Goal: Information Seeking & Learning: Learn about a topic

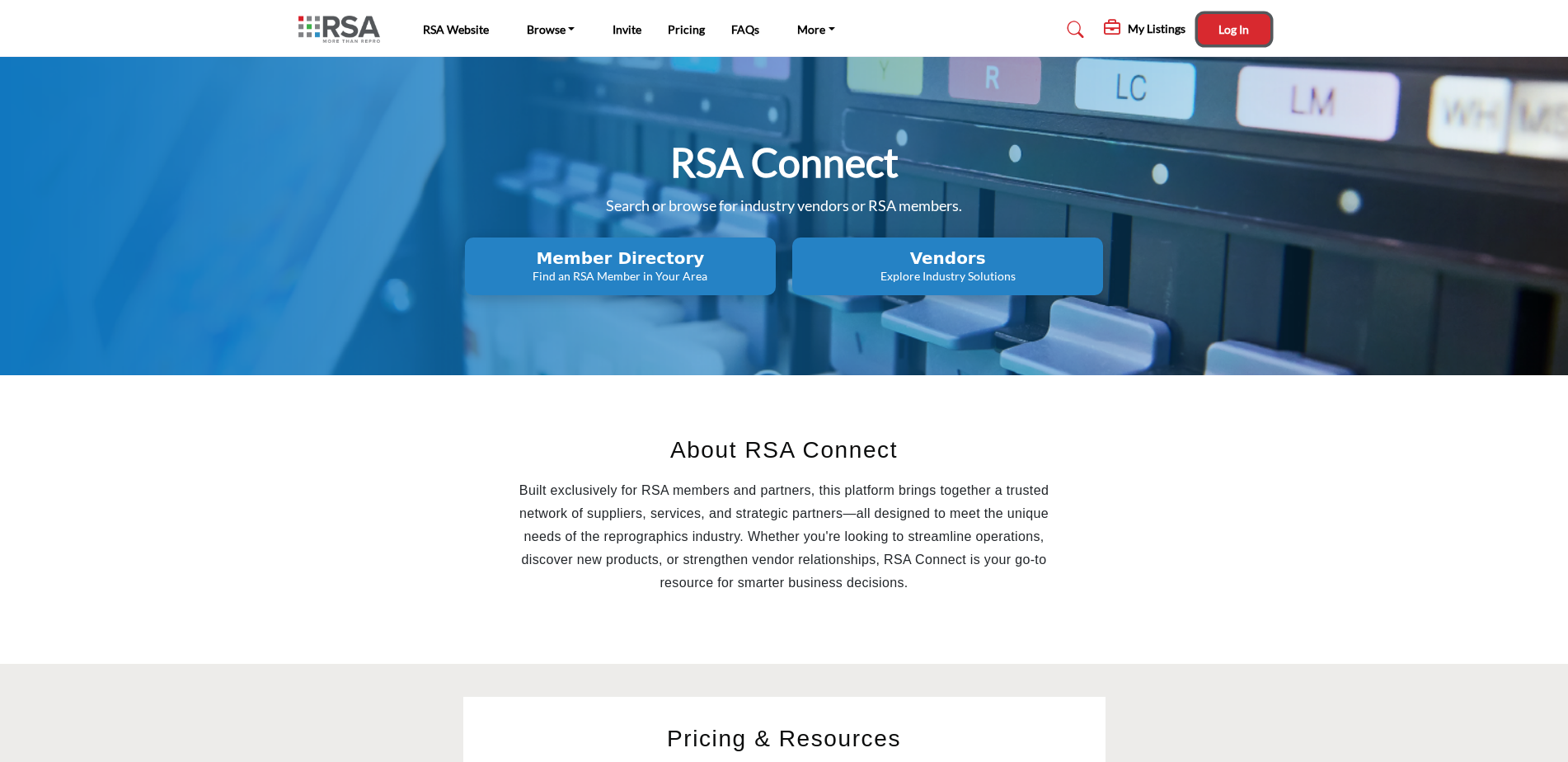
click at [1226, 25] on span "Log In" at bounding box center [1233, 29] width 30 height 14
click at [771, 263] on h2 "Vendors" at bounding box center [621, 258] width 301 height 19
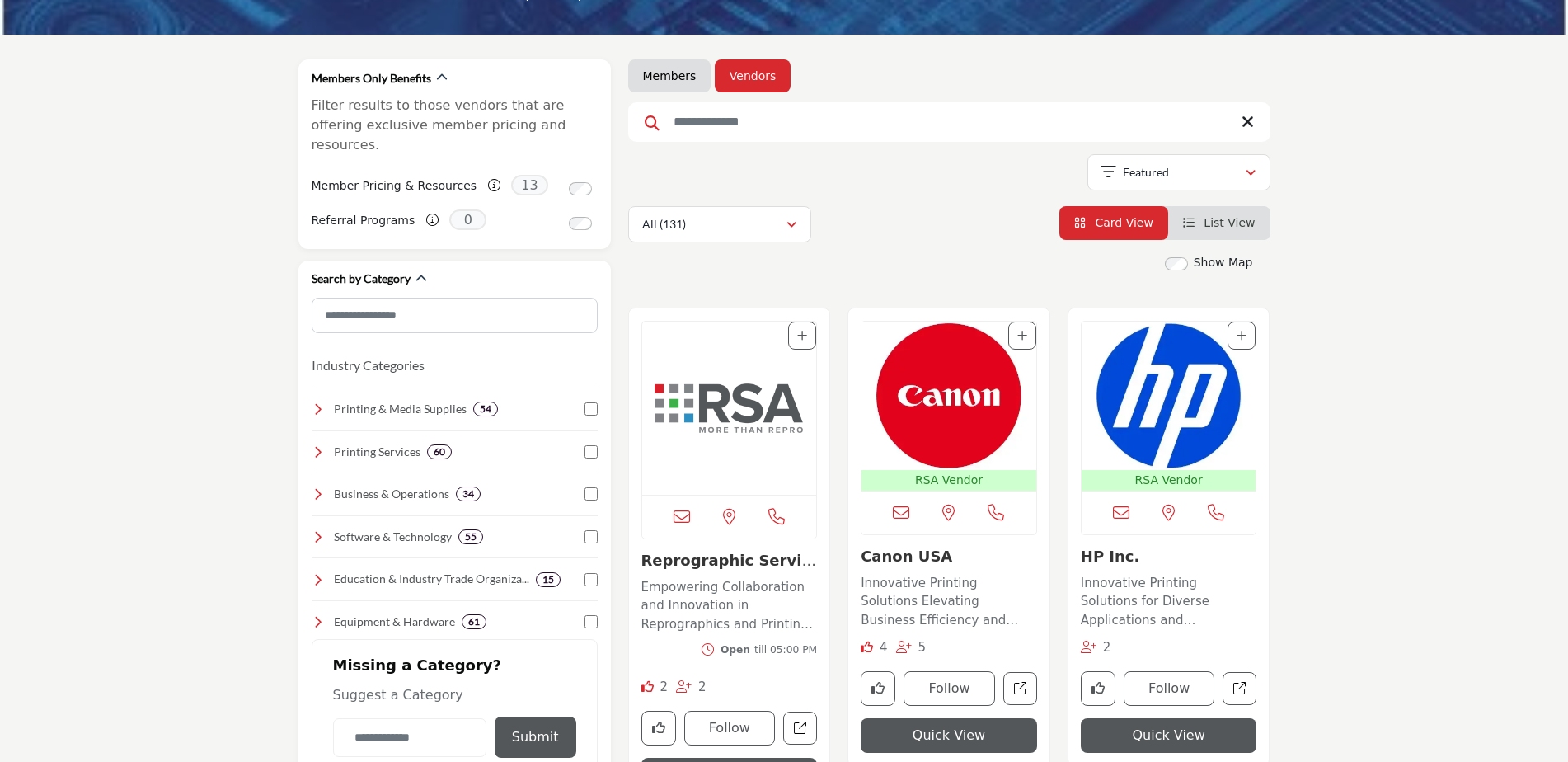
scroll to position [165, 0]
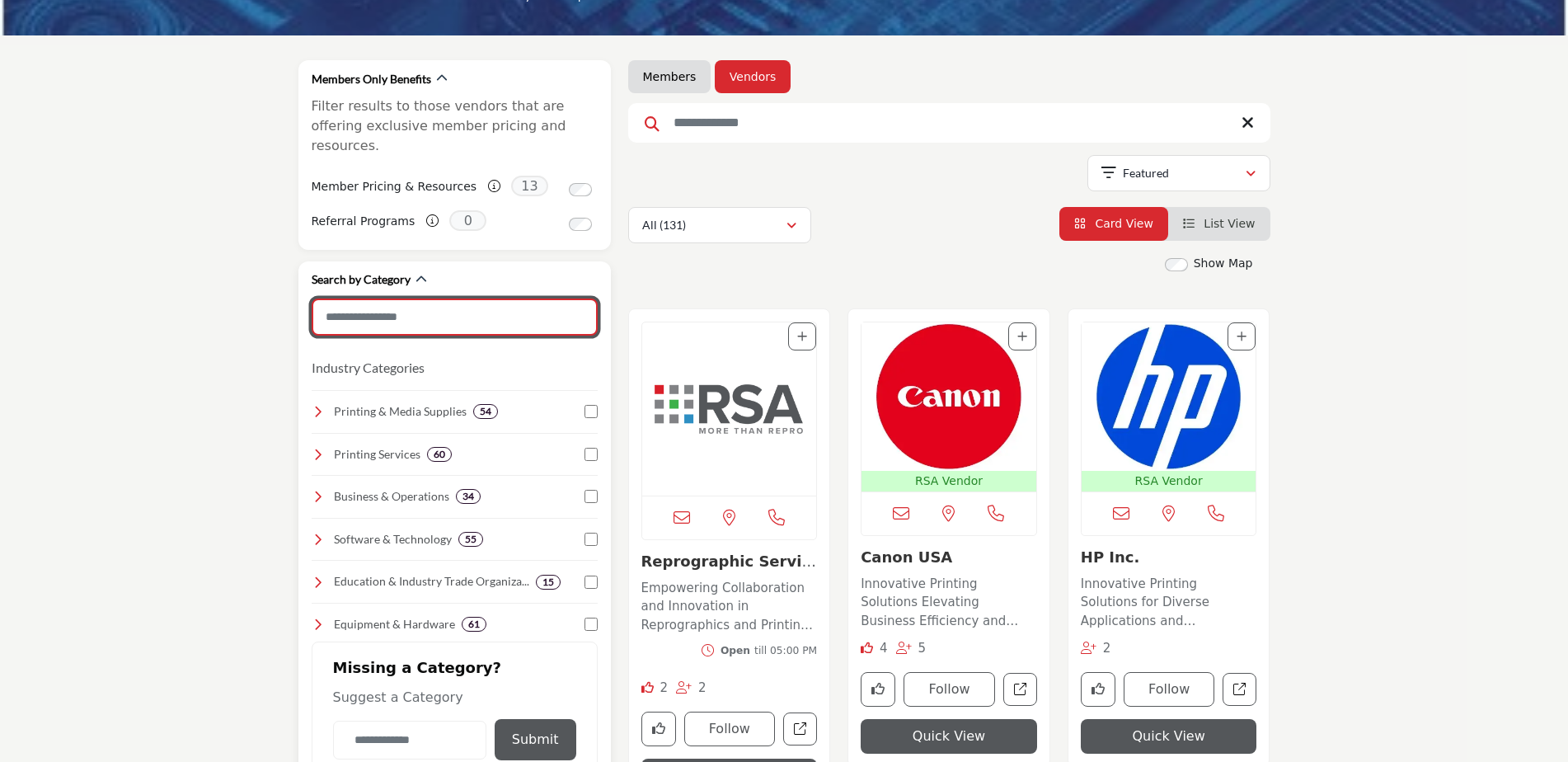
click at [433, 301] on input "Search Category" at bounding box center [454, 317] width 286 height 37
type input "*"
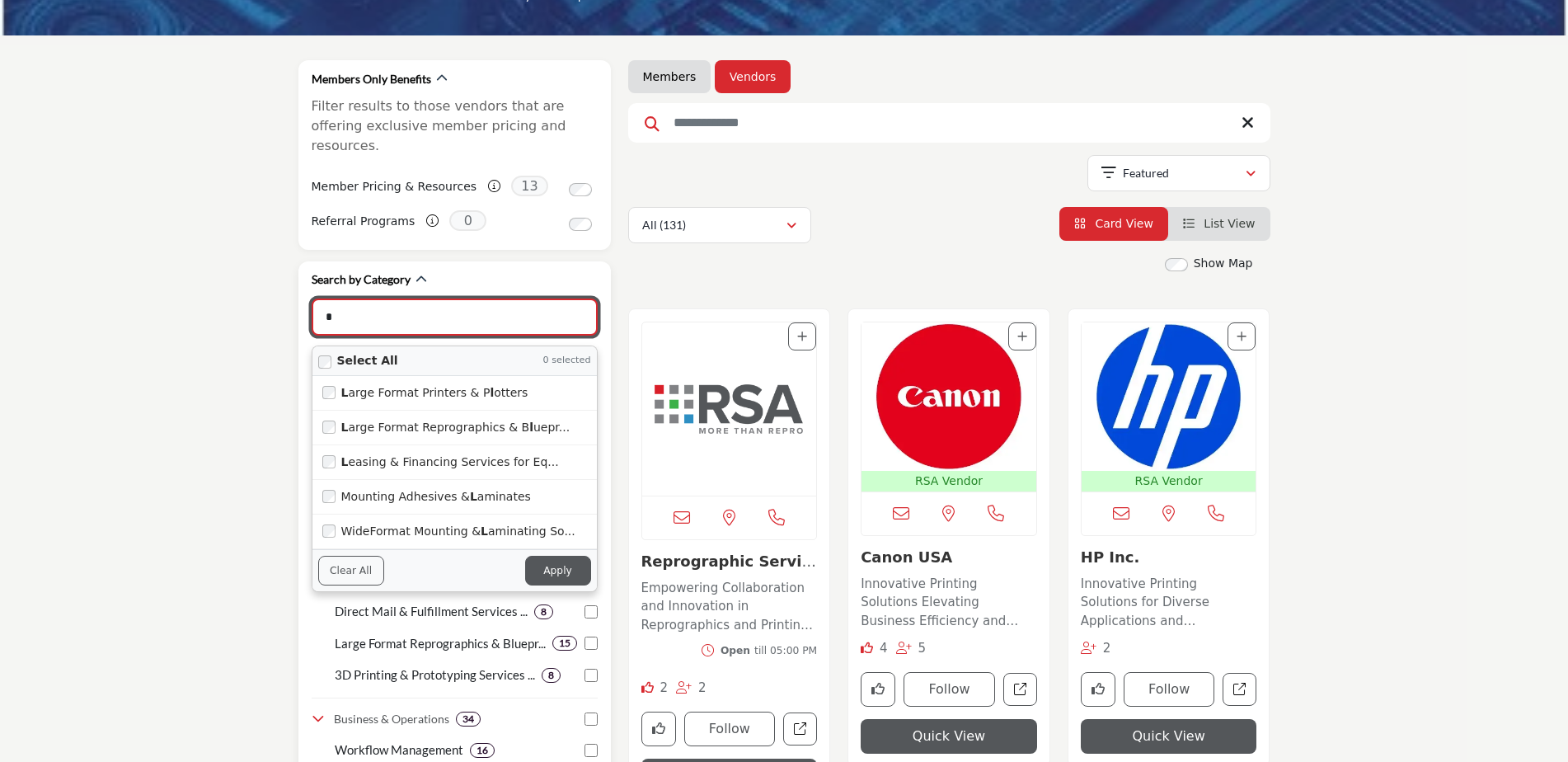
type input "**********"
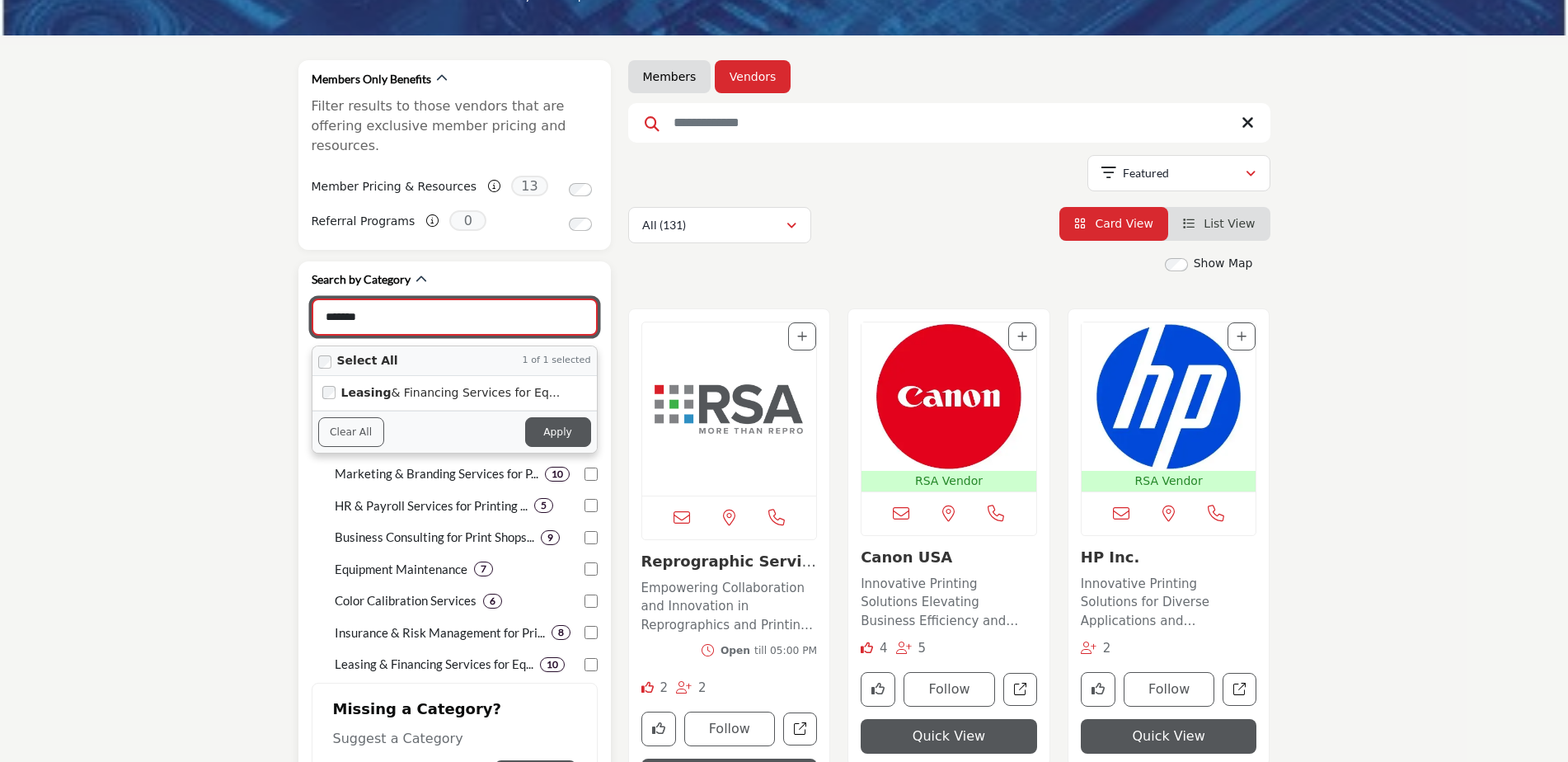
click at [558, 417] on button "Apply" at bounding box center [559, 431] width 66 height 30
type input "*******"
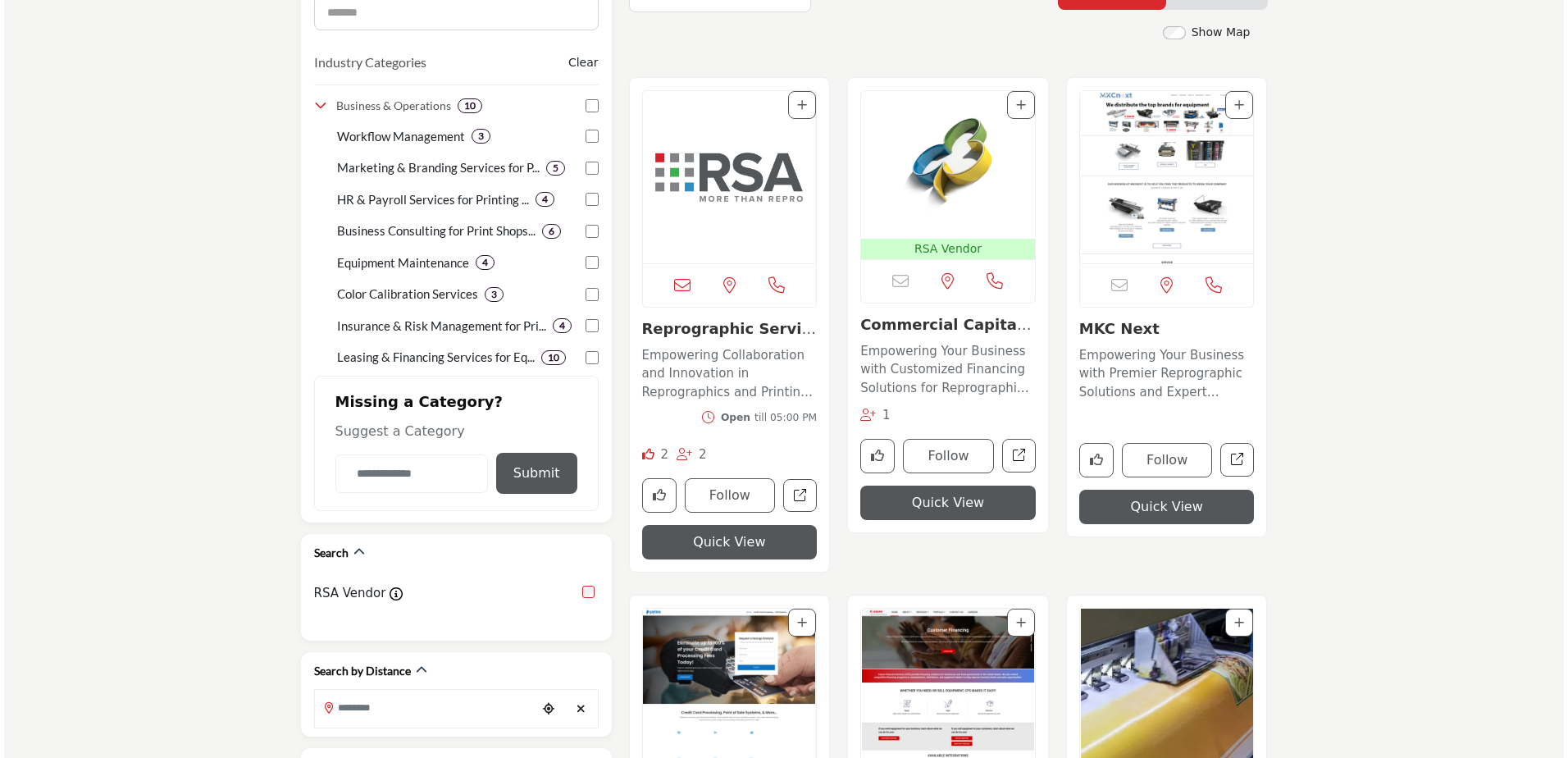
scroll to position [492, 0]
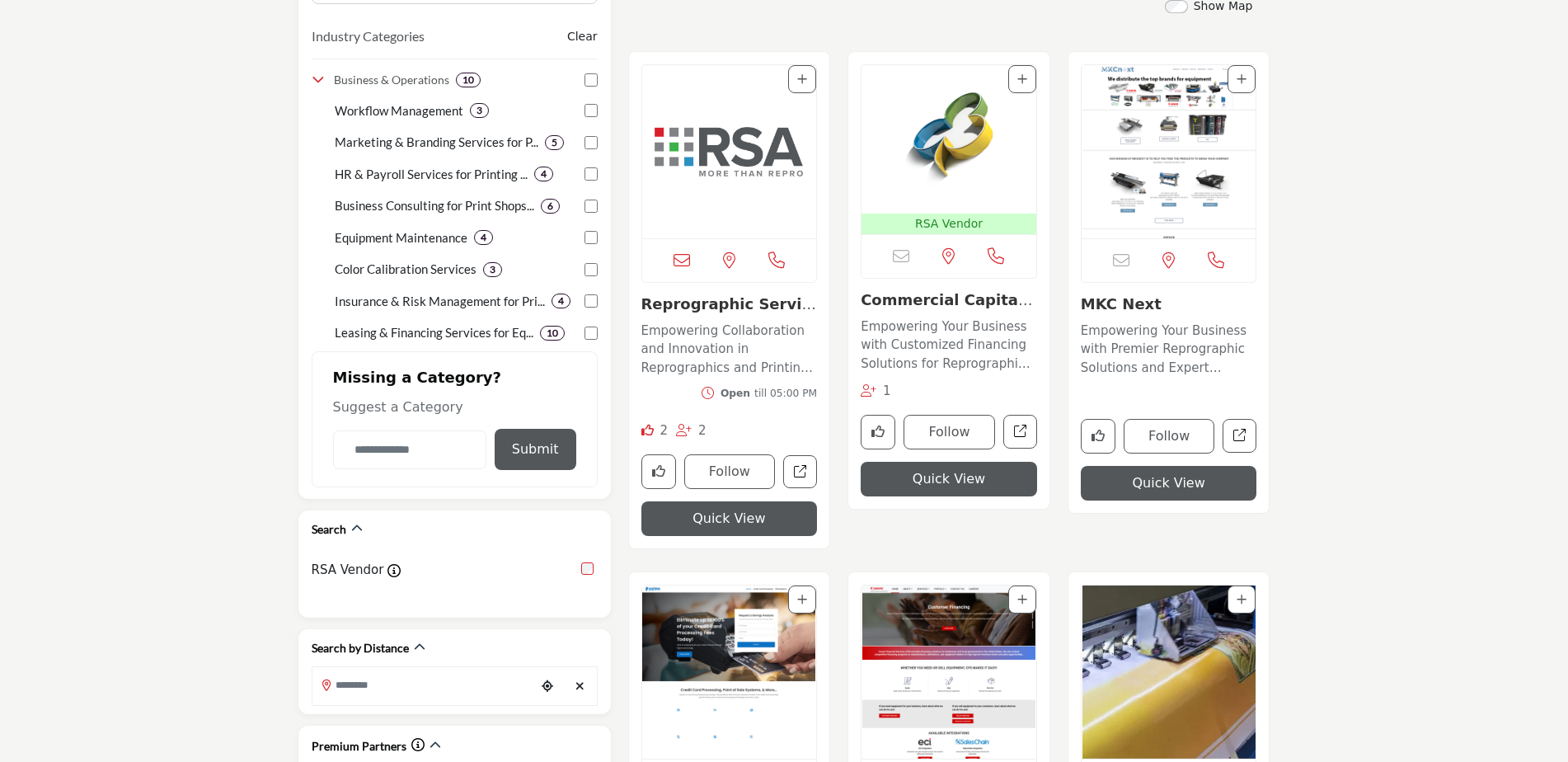
click at [944, 477] on button "Quick View" at bounding box center [949, 479] width 176 height 35
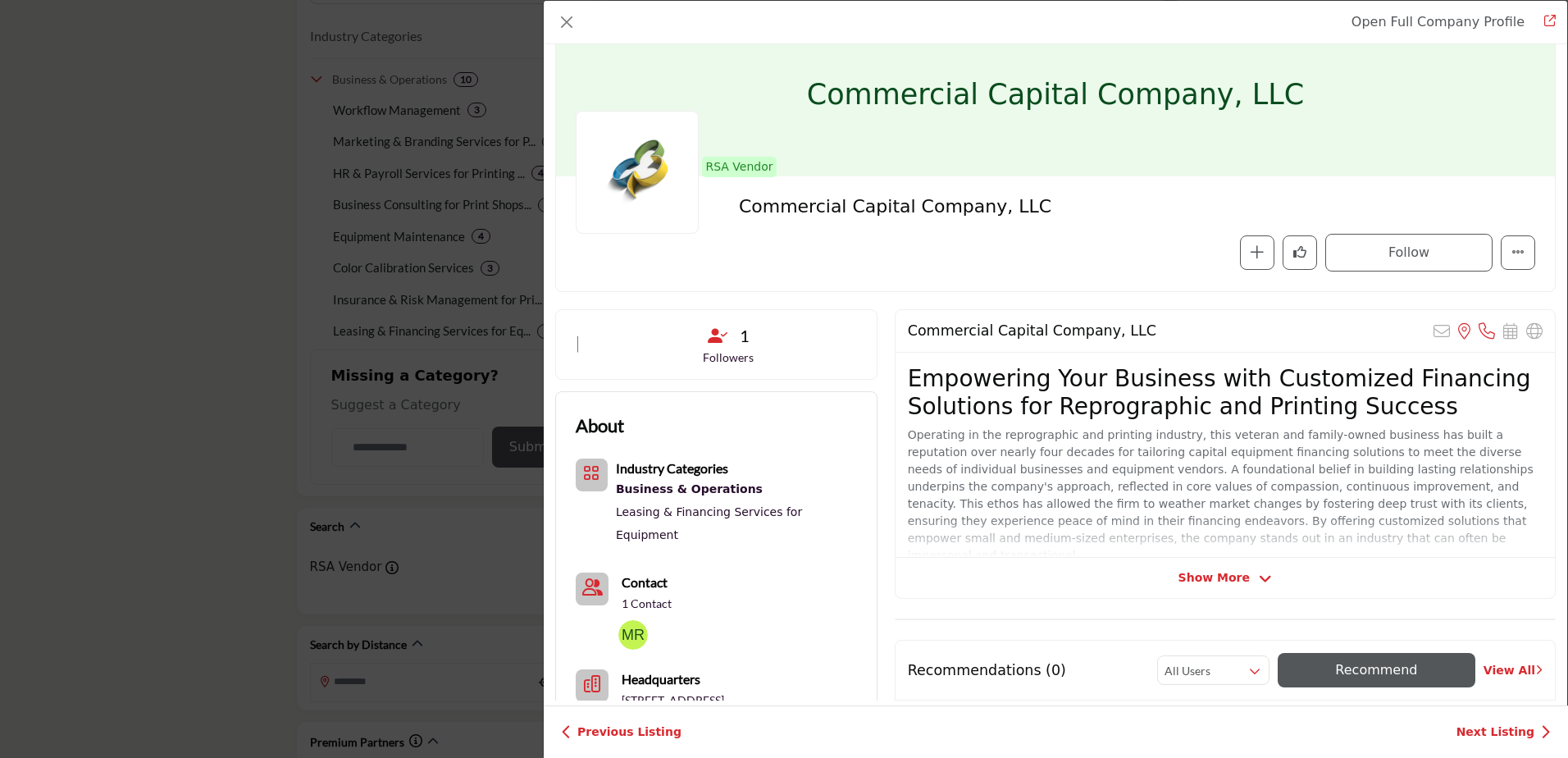
scroll to position [82, 0]
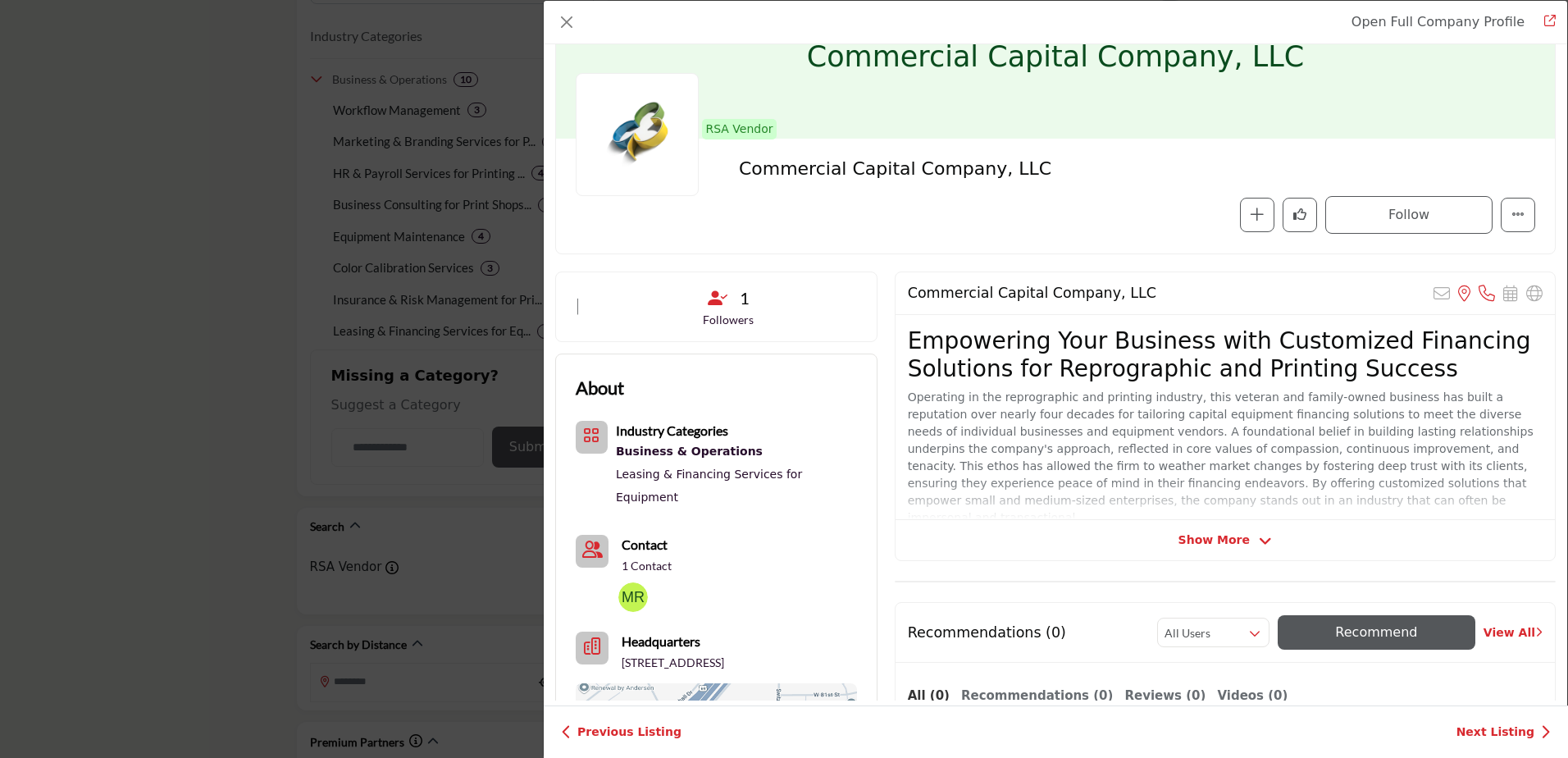
click at [1225, 538] on span "Show More" at bounding box center [1214, 540] width 71 height 17
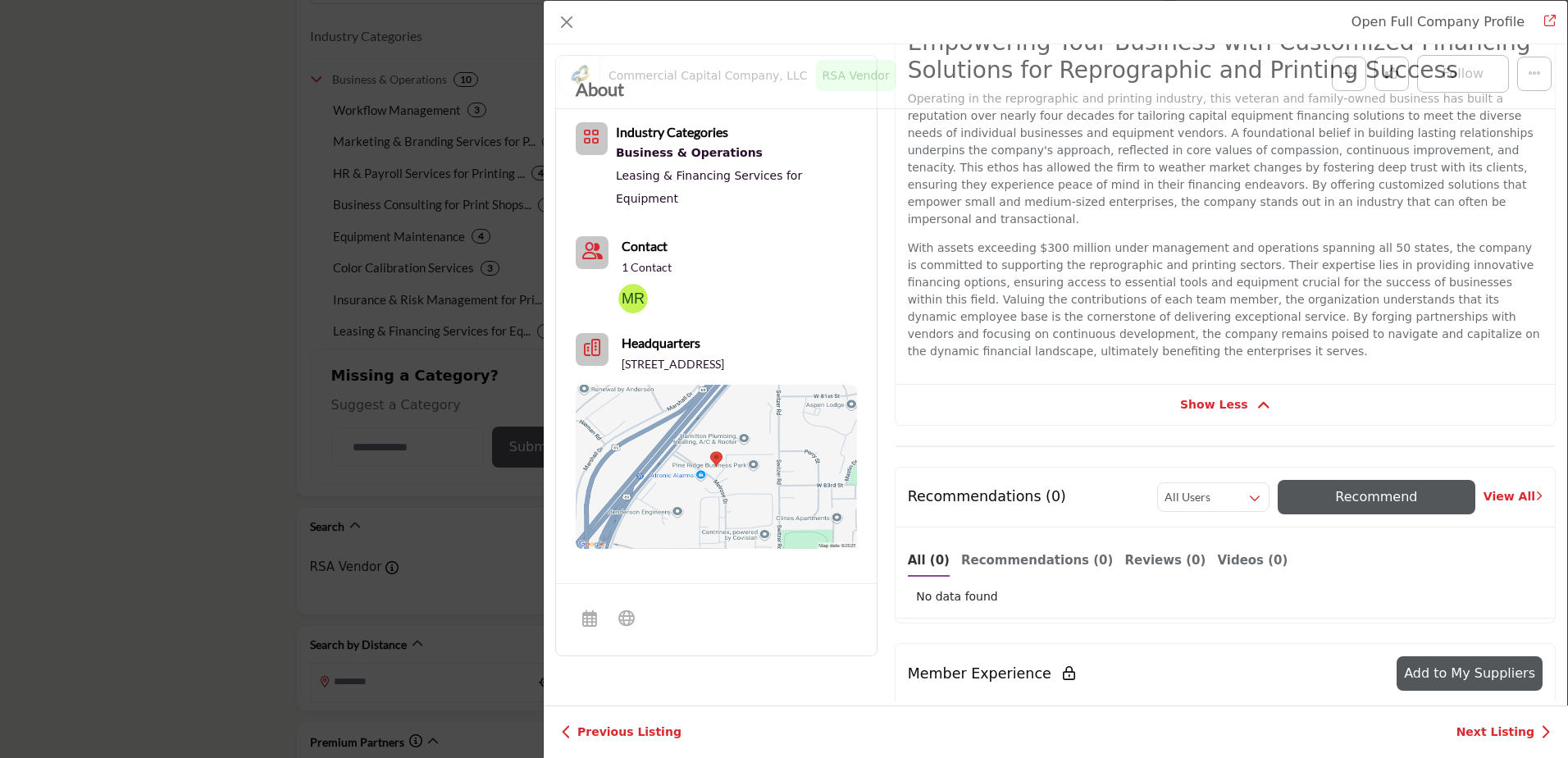
scroll to position [476, 0]
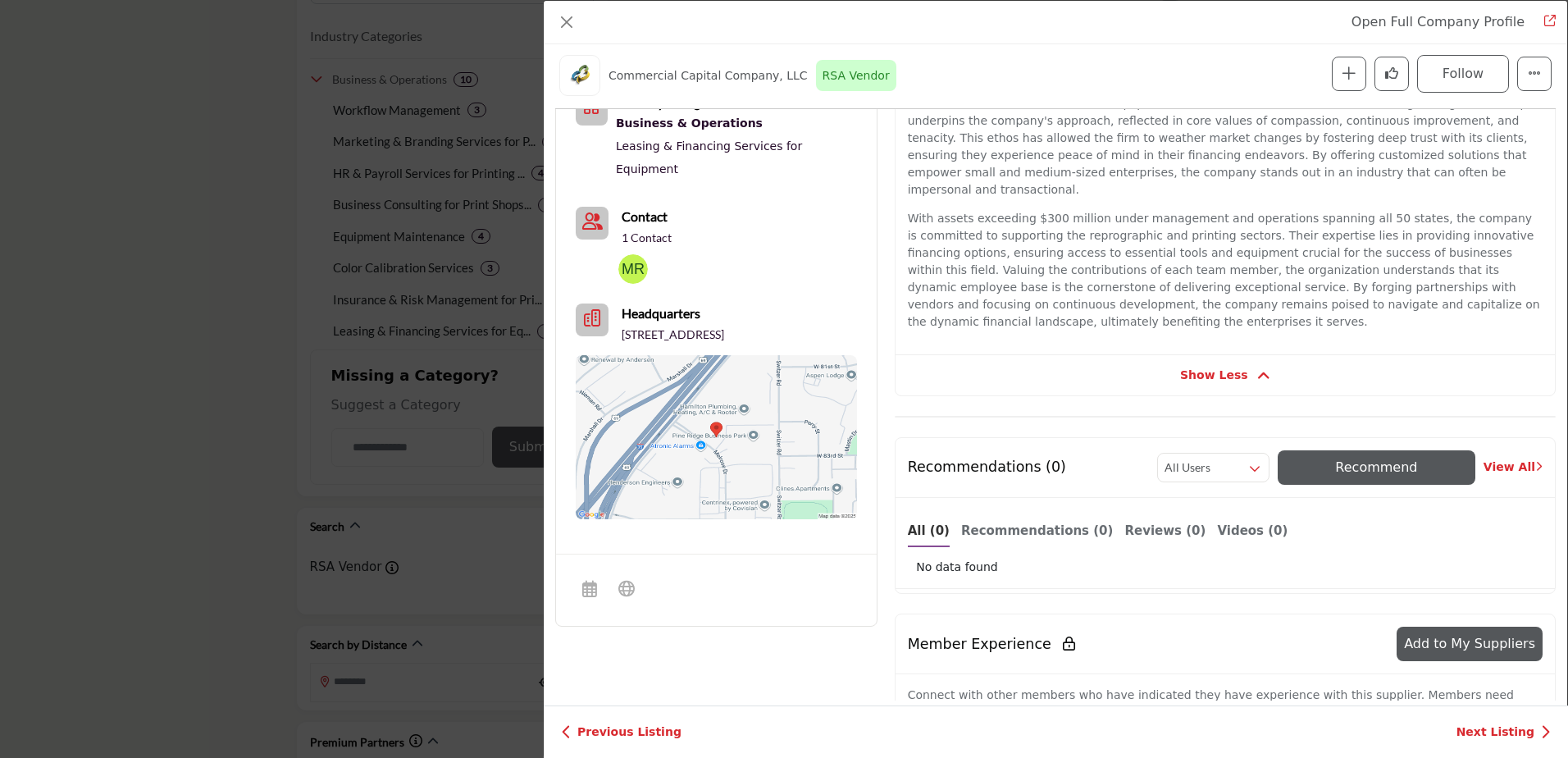
click at [630, 255] on img "Company Data Modal" at bounding box center [633, 269] width 30 height 30
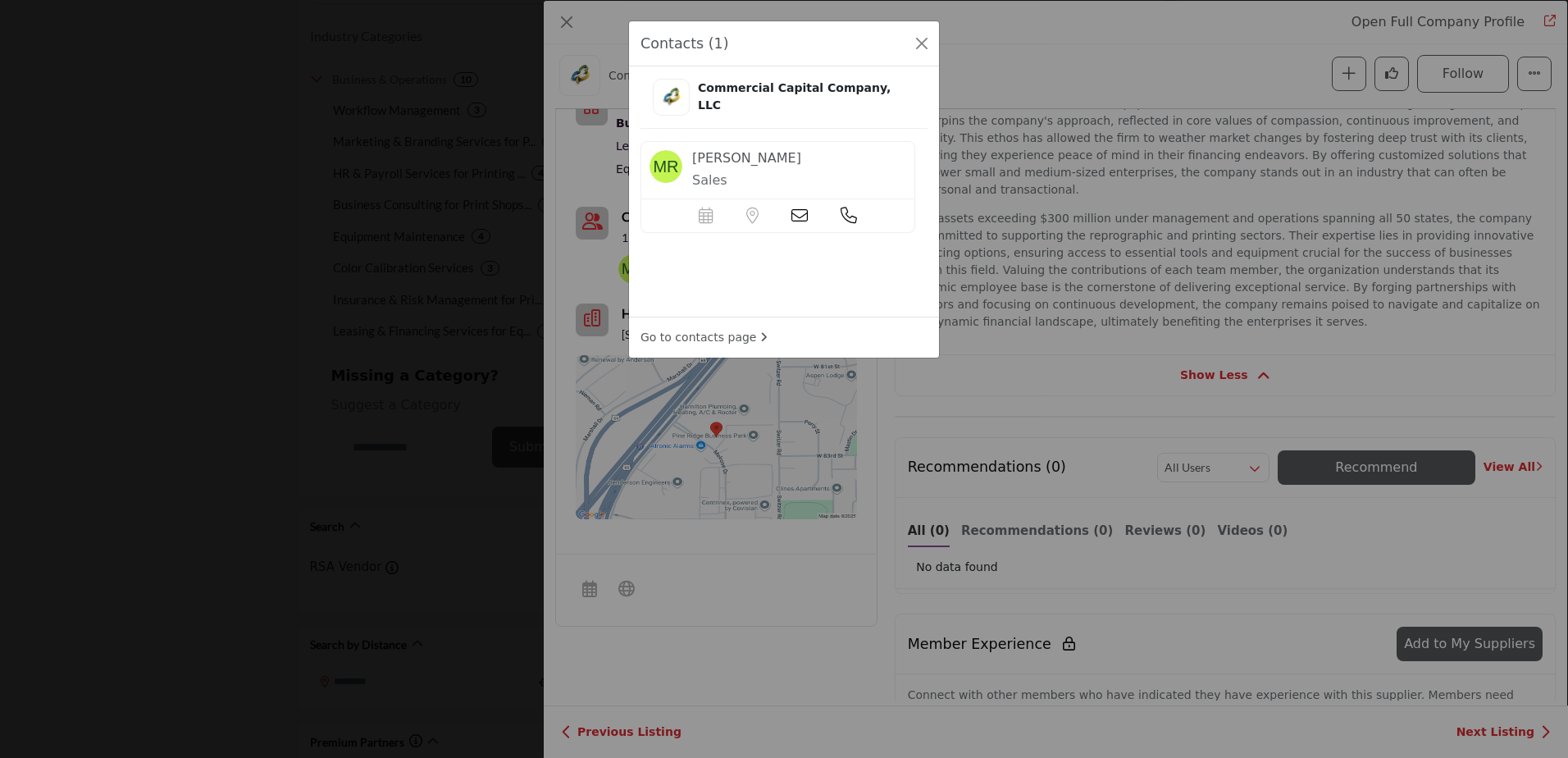
click at [847, 216] on icon at bounding box center [849, 215] width 16 height 16
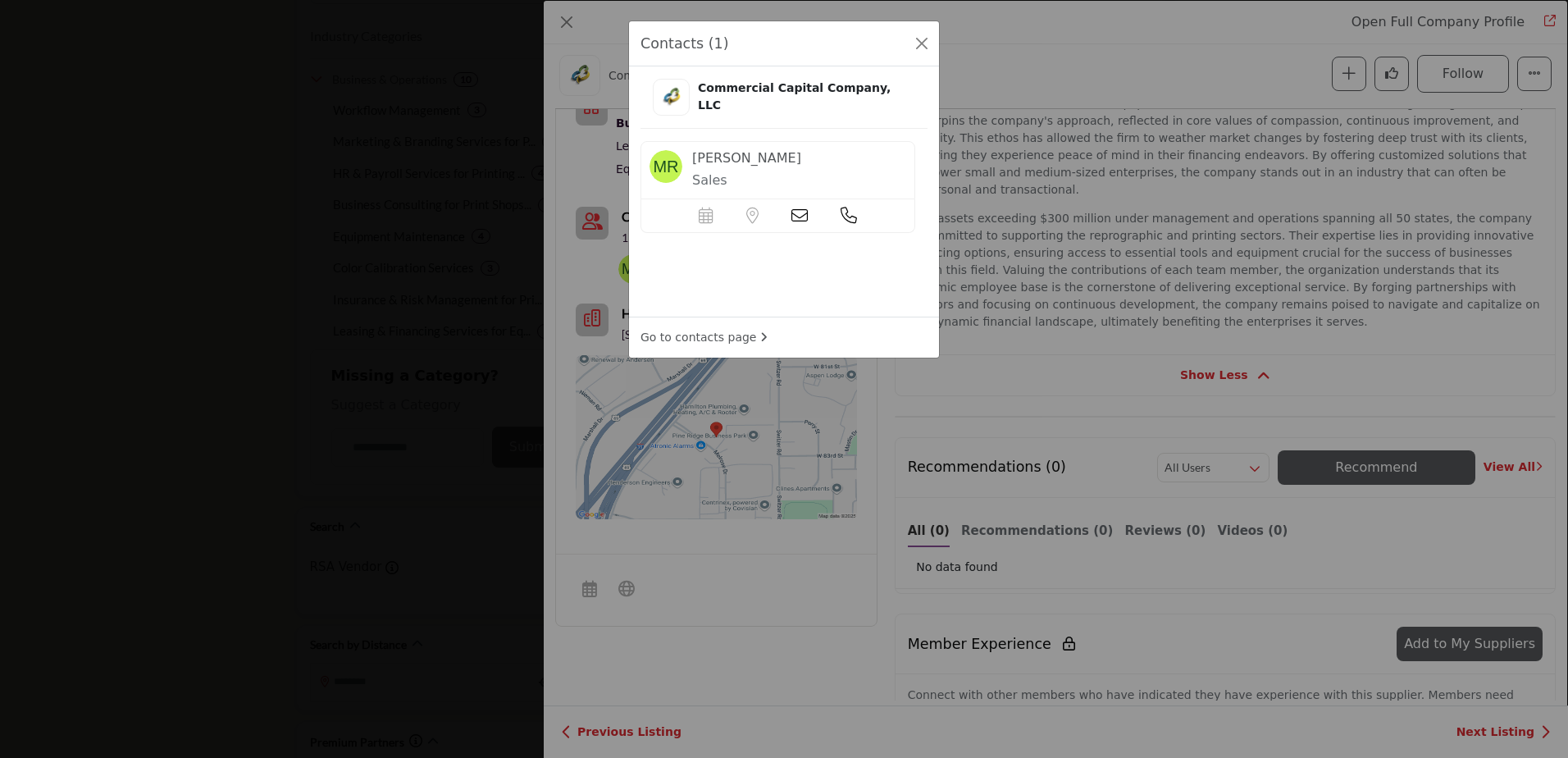
click at [847, 214] on icon at bounding box center [849, 215] width 16 height 16
click at [919, 46] on button "Close" at bounding box center [922, 43] width 23 height 23
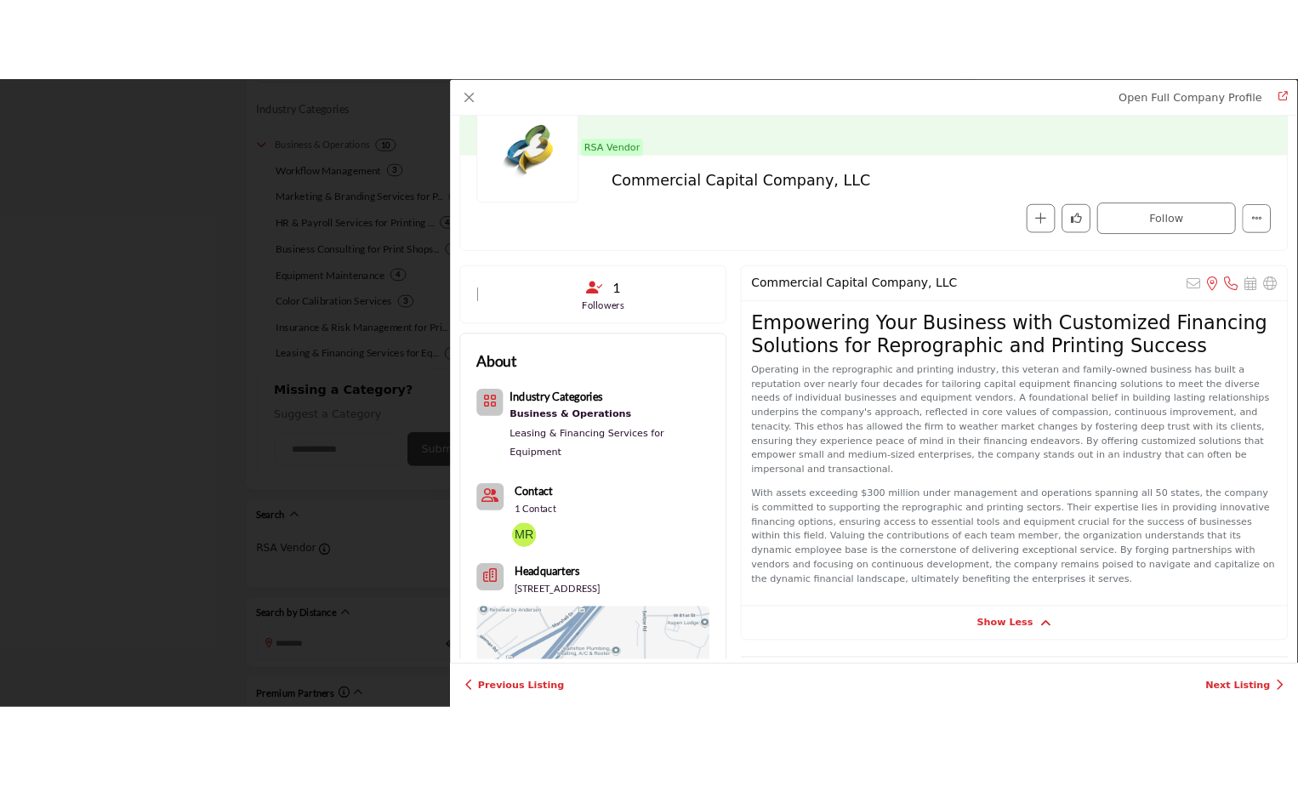
scroll to position [0, 0]
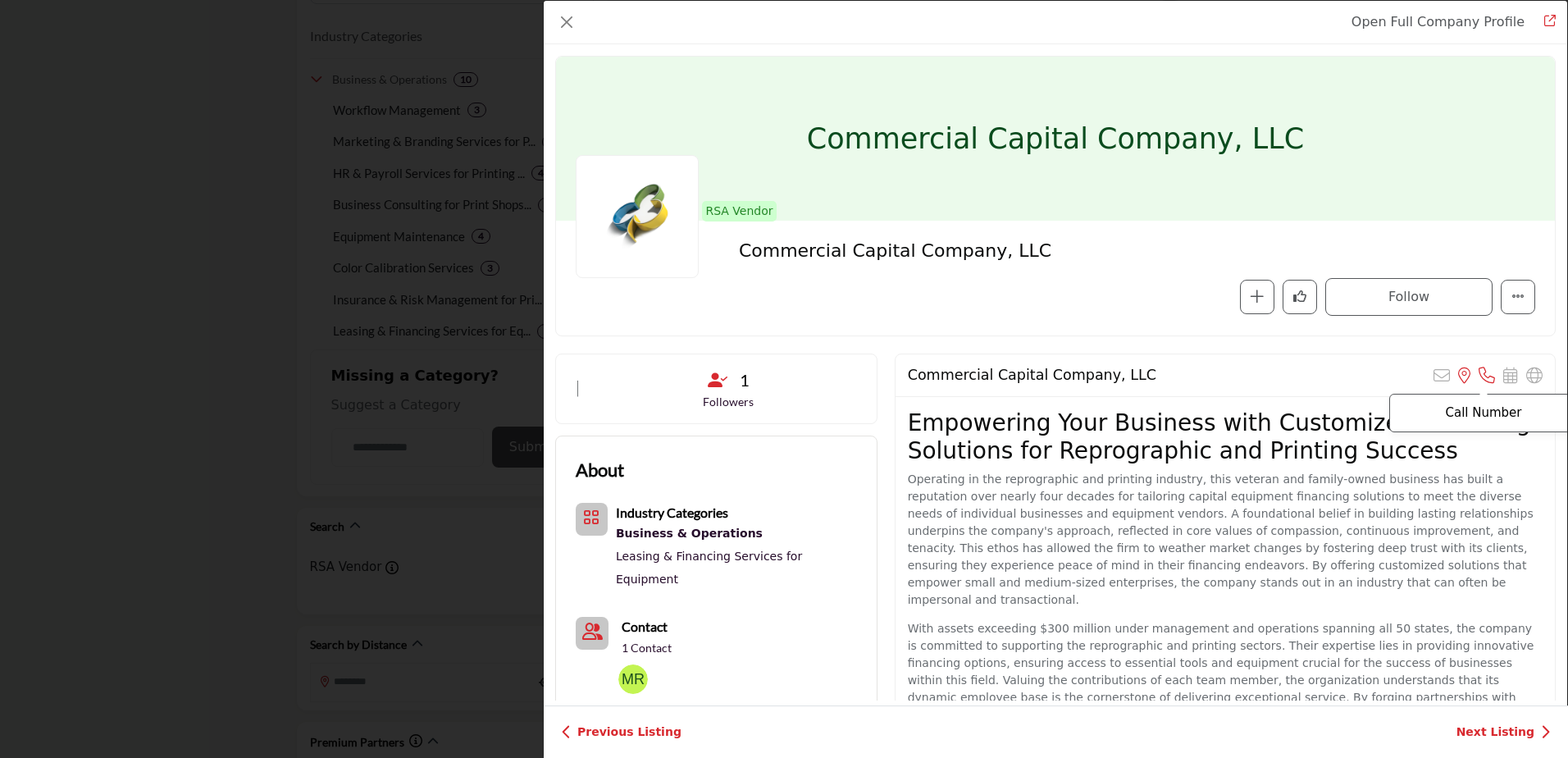
click at [1478, 371] on icon "Company Data Modal" at bounding box center [1486, 375] width 16 height 16
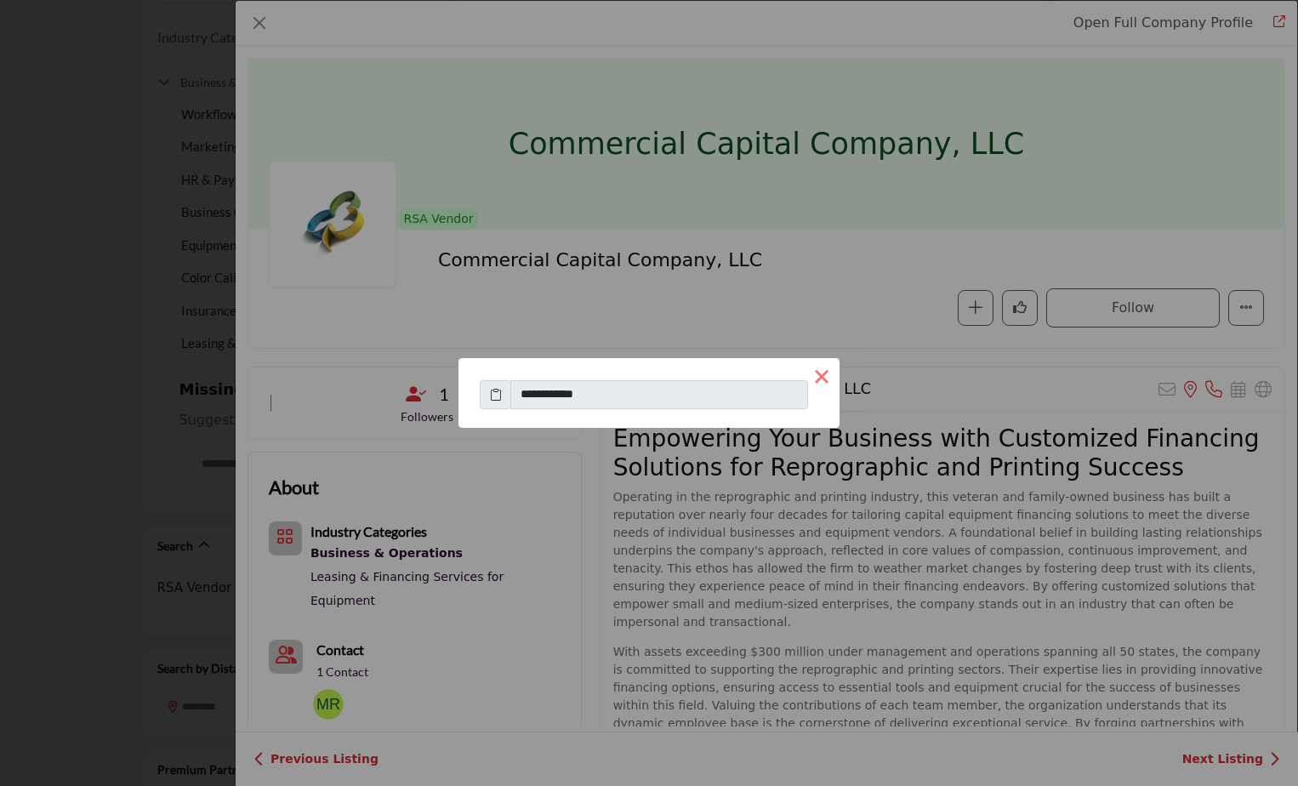
click at [824, 375] on button "×" at bounding box center [822, 376] width 36 height 36
